Goal: Task Accomplishment & Management: Manage account settings

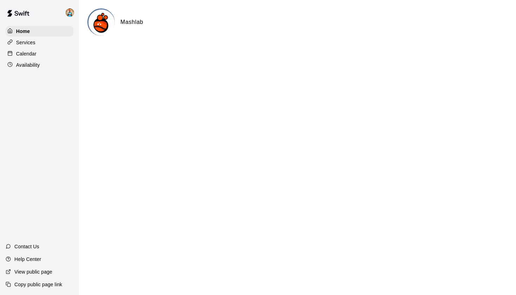
click at [33, 55] on p "Calendar" at bounding box center [26, 53] width 20 height 7
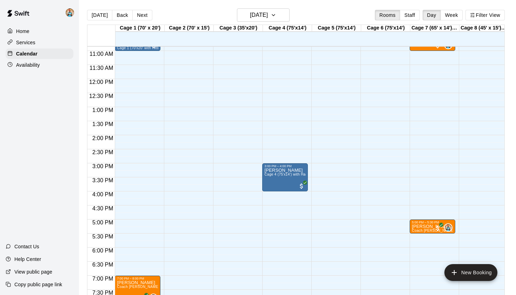
scroll to position [306, 0]
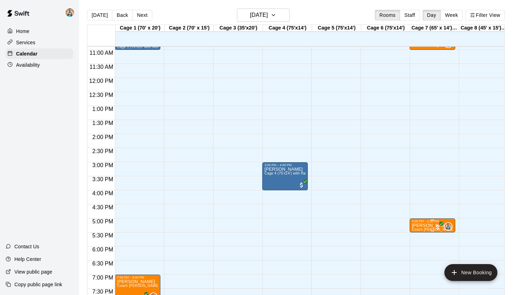
click at [407, 193] on div at bounding box center [258, 147] width 516 height 295
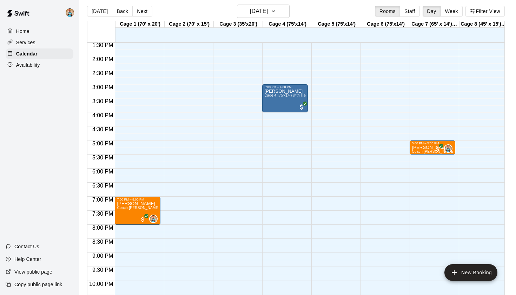
scroll to position [381, 0]
click at [136, 209] on span "Coach [PERSON_NAME] - 60 minutes" at bounding box center [149, 208] width 64 height 4
click at [124, 213] on icon "edit" at bounding box center [124, 213] width 6 height 6
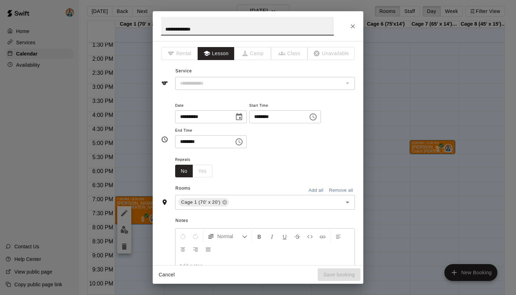
type input "**********"
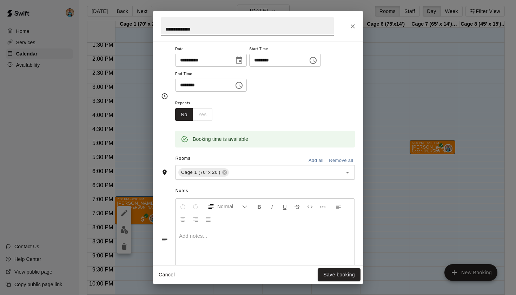
scroll to position [59, 0]
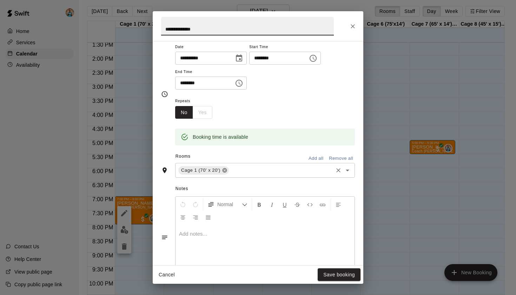
click at [225, 171] on icon at bounding box center [224, 170] width 5 height 5
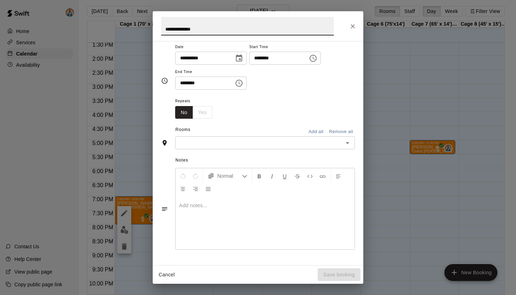
click at [346, 143] on icon "Open" at bounding box center [348, 143] width 8 height 8
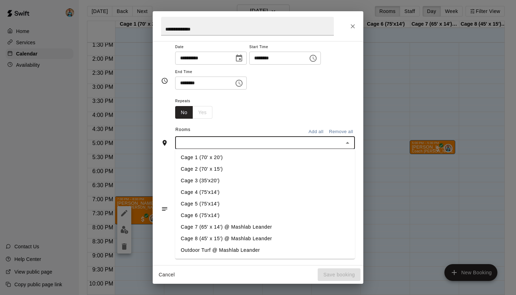
click at [213, 227] on li "Cage 7 (65' x 14') @ Mashlab Leander" at bounding box center [265, 227] width 180 height 12
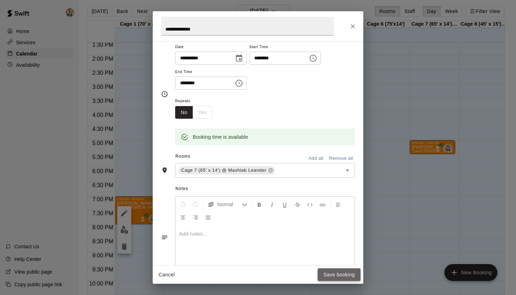
click at [342, 273] on button "Save booking" at bounding box center [339, 274] width 43 height 13
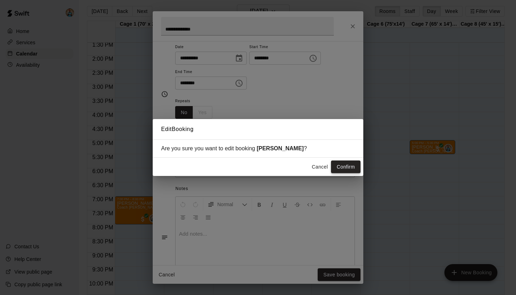
click at [345, 167] on button "Confirm" at bounding box center [346, 167] width 30 height 13
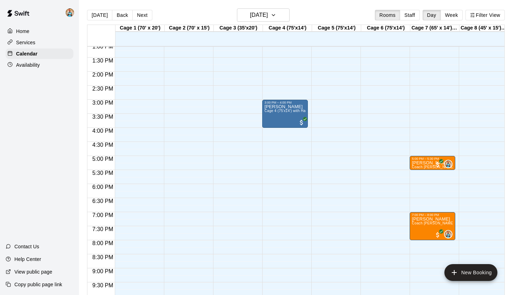
scroll to position [370, 0]
